Goal: Information Seeking & Learning: Find contact information

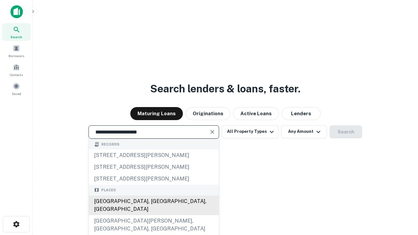
click at [153, 215] on div "Santa Monica, CA, USA" at bounding box center [154, 206] width 130 height 20
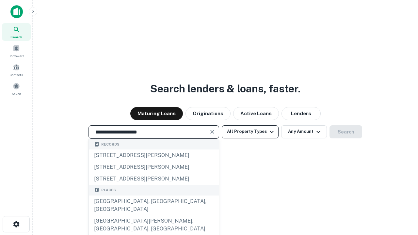
type input "**********"
click at [250, 132] on button "All Property Types" at bounding box center [250, 131] width 57 height 13
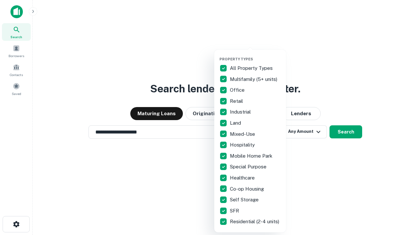
click at [255, 55] on button "button" at bounding box center [255, 55] width 72 height 0
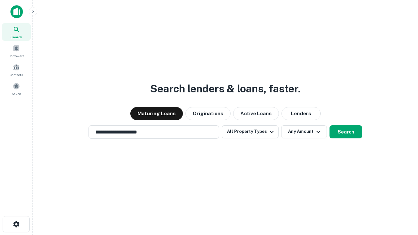
scroll to position [10, 0]
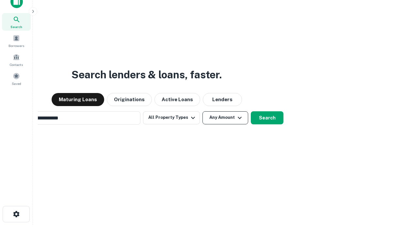
click at [202, 111] on button "Any Amount" at bounding box center [225, 117] width 46 height 13
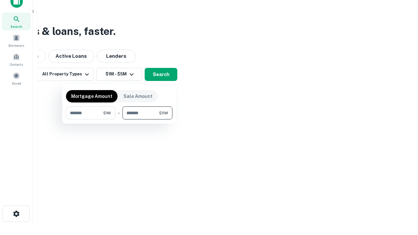
type input "*******"
click at [119, 120] on button "button" at bounding box center [119, 120] width 106 height 0
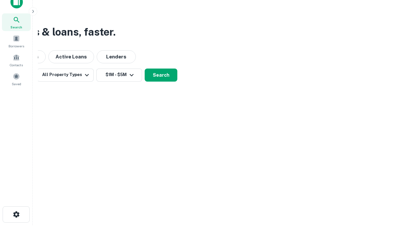
scroll to position [4, 120]
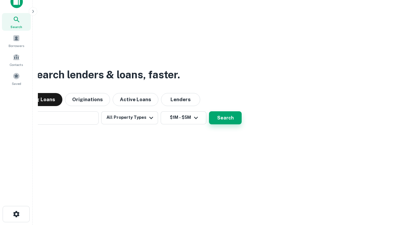
click at [209, 111] on button "Search" at bounding box center [225, 117] width 33 height 13
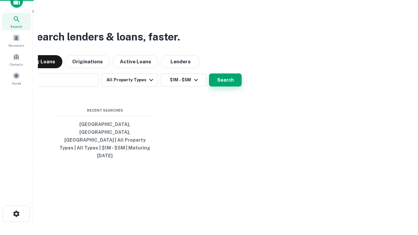
scroll to position [17, 185]
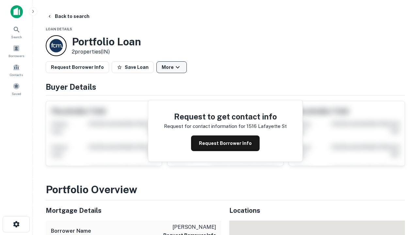
click at [171, 67] on button "More" at bounding box center [171, 67] width 30 height 12
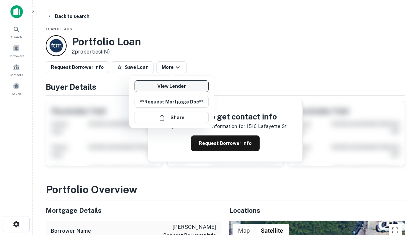
click at [171, 86] on link "View Lender" at bounding box center [172, 86] width 74 height 12
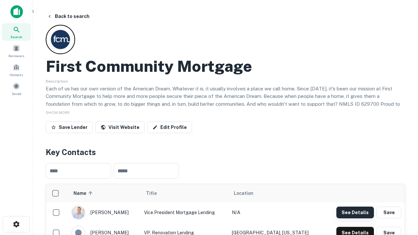
click at [355, 212] on button "See Details" at bounding box center [355, 213] width 38 height 12
